Goal: Task Accomplishment & Management: Manage account settings

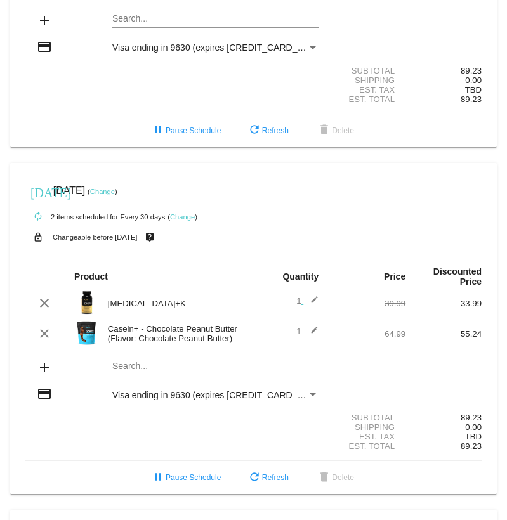
scroll to position [190, 0]
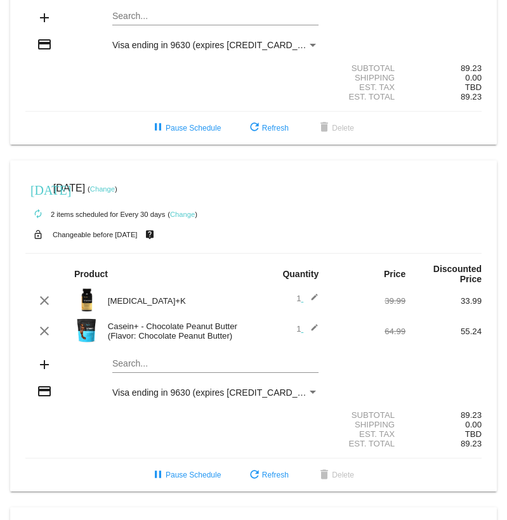
click at [309, 44] on div "Payment Method" at bounding box center [312, 45] width 6 height 3
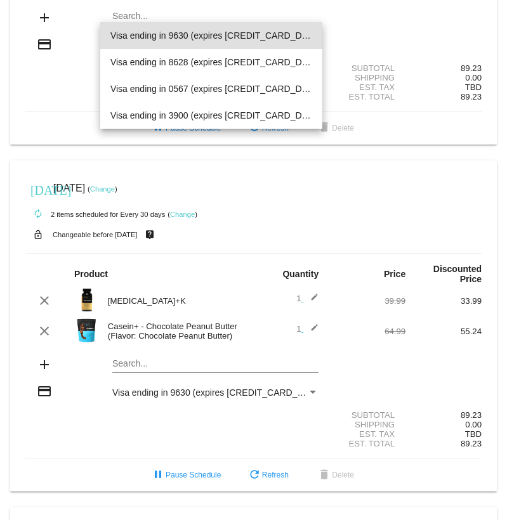
drag, startPoint x: 352, startPoint y: 30, endPoint x: 343, endPoint y: 30, distance: 8.9
click at [352, 30] on div at bounding box center [253, 260] width 507 height 520
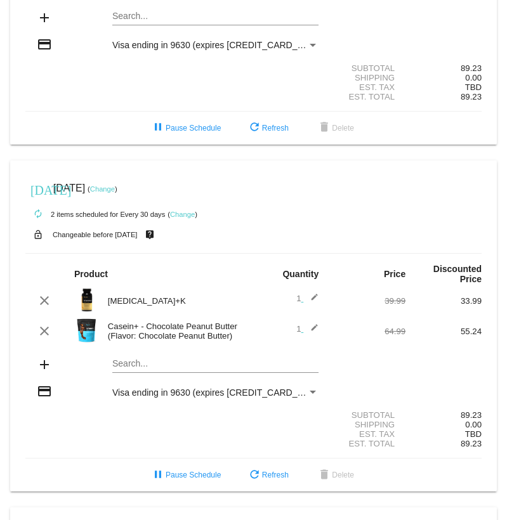
drag, startPoint x: 81, startPoint y: 106, endPoint x: 81, endPoint y: 98, distance: 8.2
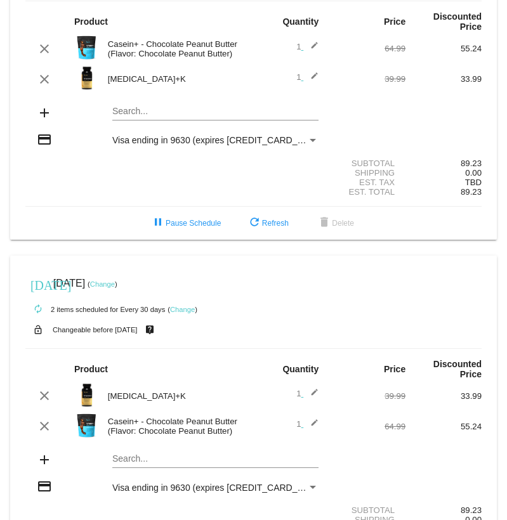
scroll to position [129, 0]
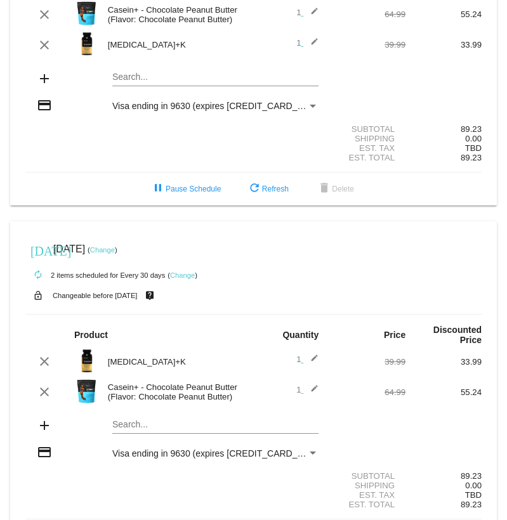
click at [42, 71] on mat-icon "add" at bounding box center [44, 78] width 15 height 15
click at [173, 70] on mat-card "today Sep 23 2025 ( Change ) autorenew 2 items scheduled for Every 30 days ( Ch…" at bounding box center [253, 40] width 486 height 332
click at [309, 105] on div "Payment Method" at bounding box center [312, 106] width 6 height 3
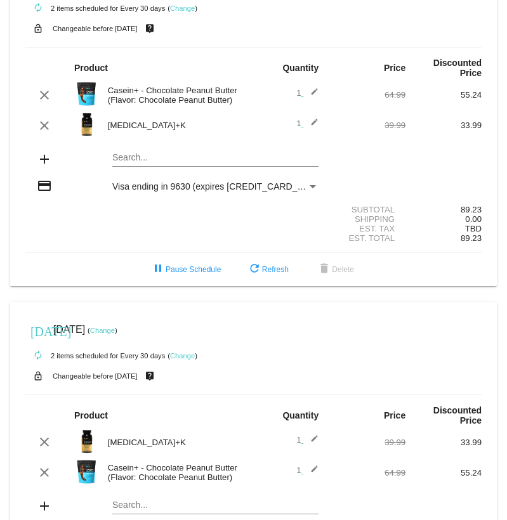
scroll to position [127, 0]
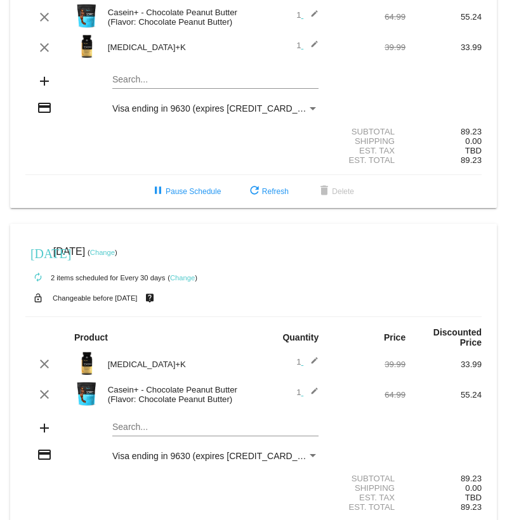
click at [297, 103] on div "Visa ending in 9630 (expires [CREDIT_CARD_DATA])" at bounding box center [209, 108] width 195 height 10
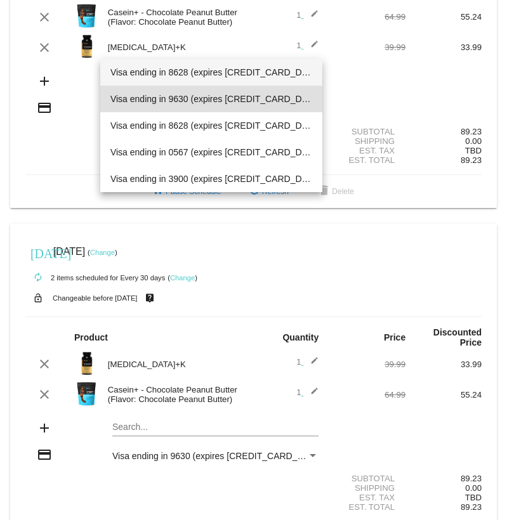
click at [259, 69] on span "Visa ending in 8628 (expires [CREDIT_CARD_DATA])" at bounding box center [211, 72] width 202 height 27
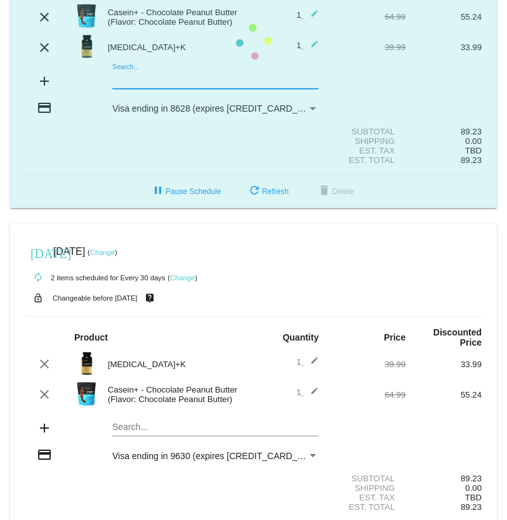
click at [129, 73] on mat-card "today Sep 23 2025 ( Change ) autorenew 2 items scheduled for Every 30 days ( Ch…" at bounding box center [253, 42] width 486 height 332
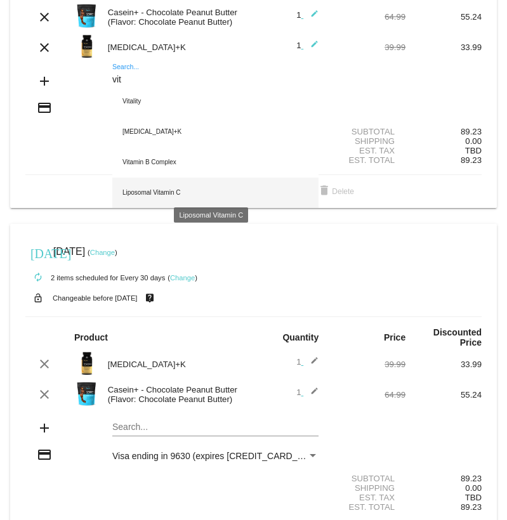
type input "vit"
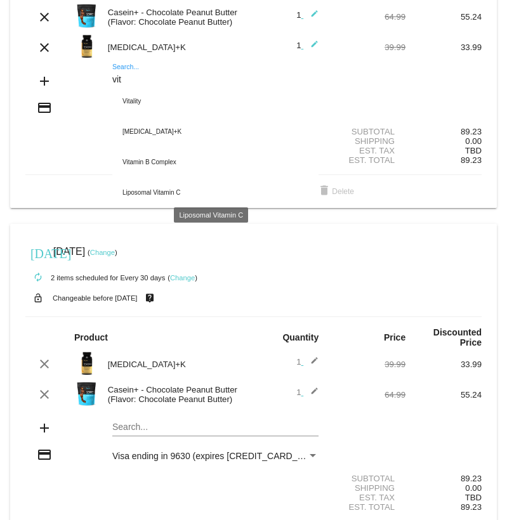
click at [164, 181] on div "Liposomal Vitamin C" at bounding box center [215, 193] width 206 height 30
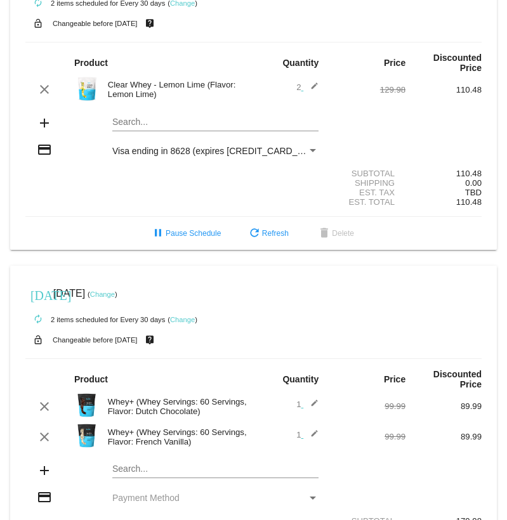
scroll to position [1078, 0]
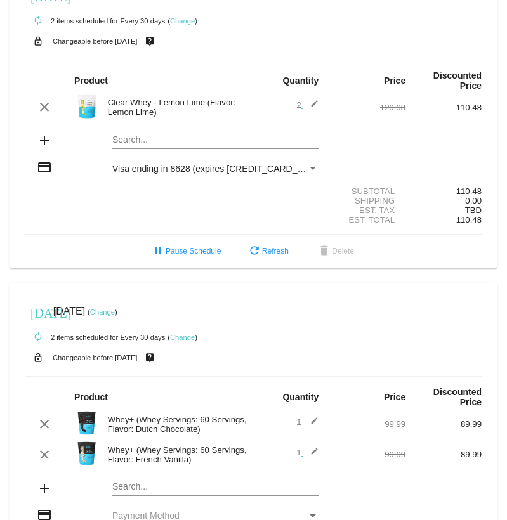
click at [211, 98] on div "Clear Whey - Lemon Lime (Flavor: Lemon Lime)" at bounding box center [177, 107] width 152 height 19
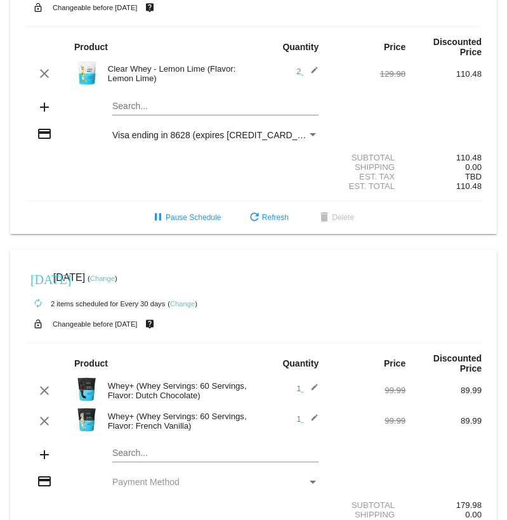
scroll to position [1091, 0]
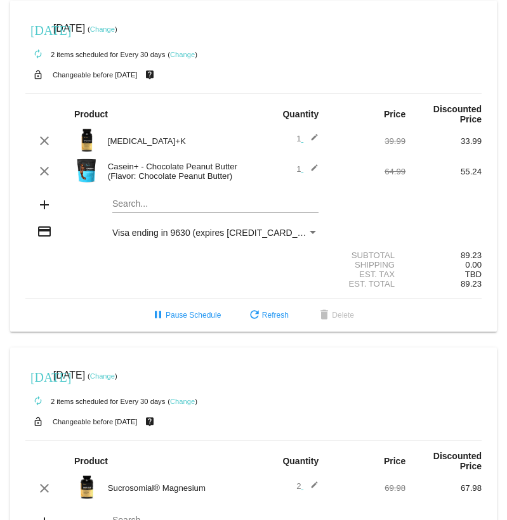
scroll to position [507, 0]
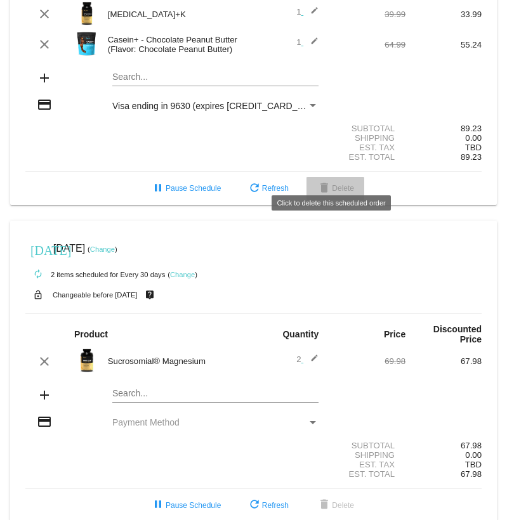
click at [340, 184] on span "delete Delete" at bounding box center [334, 188] width 37 height 9
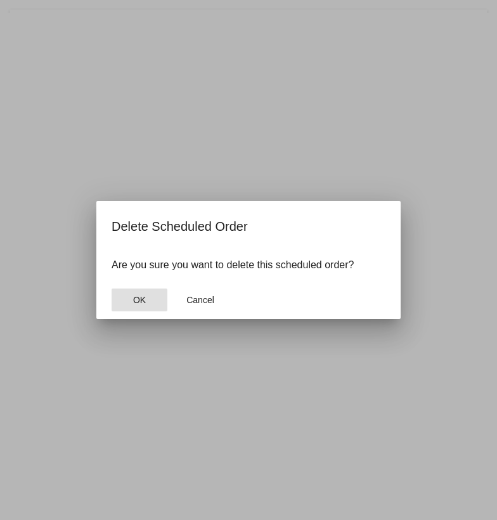
click at [134, 308] on button "OK" at bounding box center [140, 300] width 56 height 23
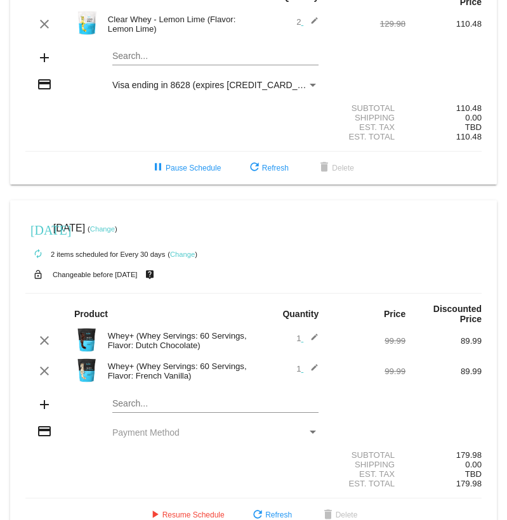
scroll to position [751, 0]
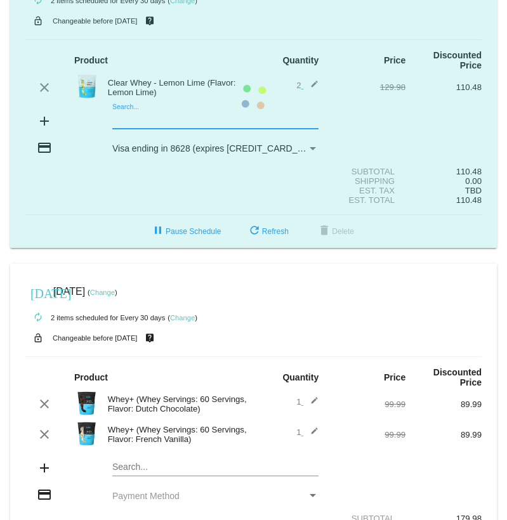
click at [178, 94] on mat-card "[DATE] [DATE] ( Change ) autorenew 2 items scheduled for Every 30 days ( Change…" at bounding box center [253, 97] width 486 height 301
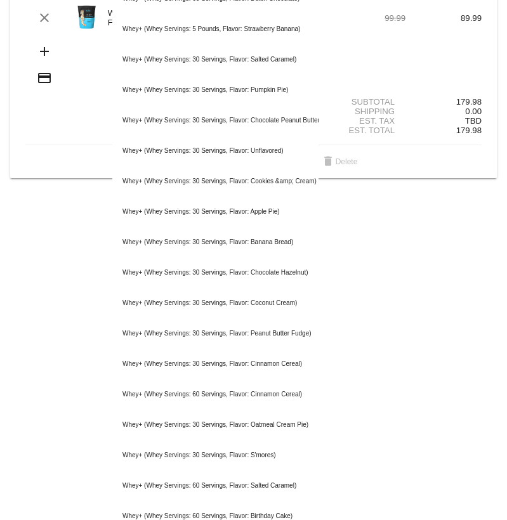
scroll to position [941, 0]
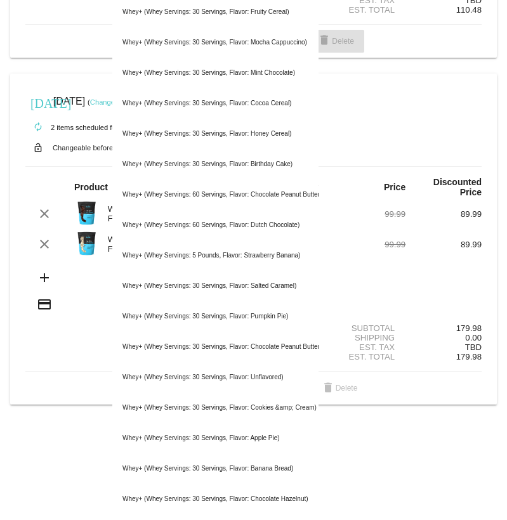
type input "whey"
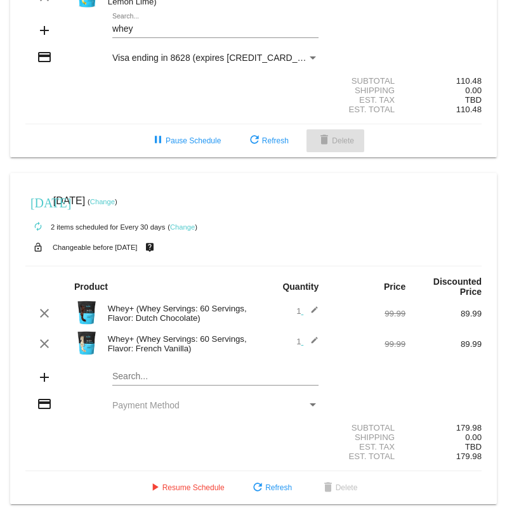
scroll to position [814, 0]
